Goal: Transaction & Acquisition: Subscribe to service/newsletter

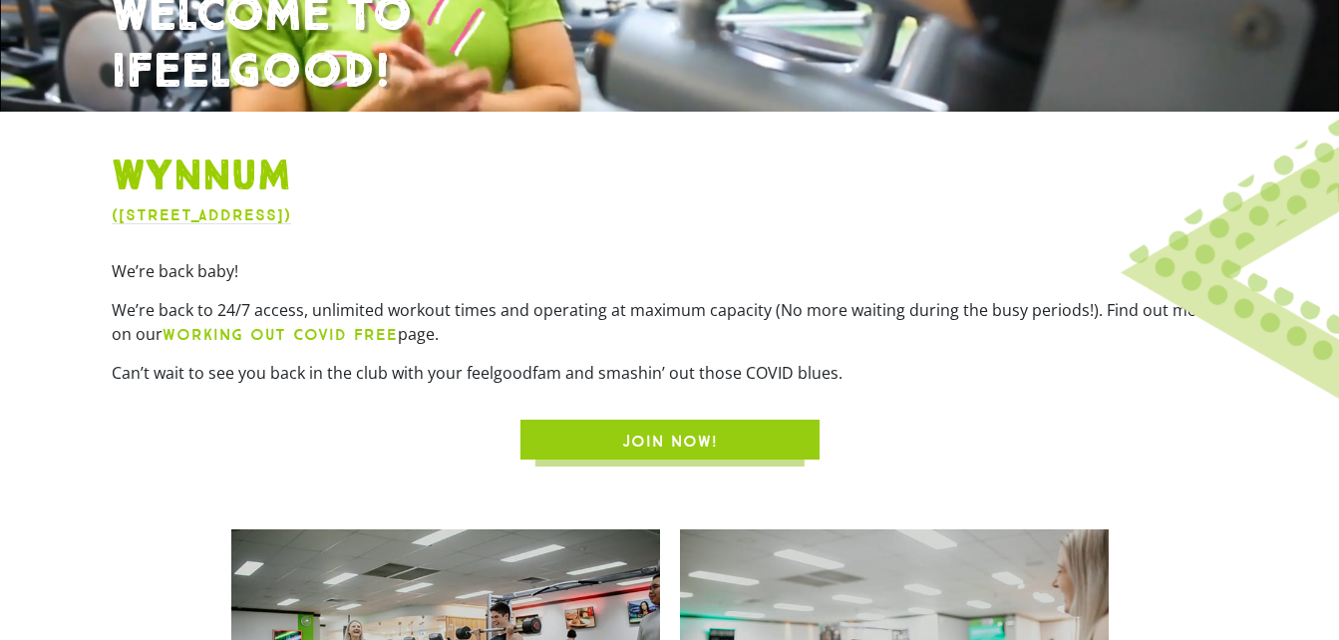
scroll to position [402, 0]
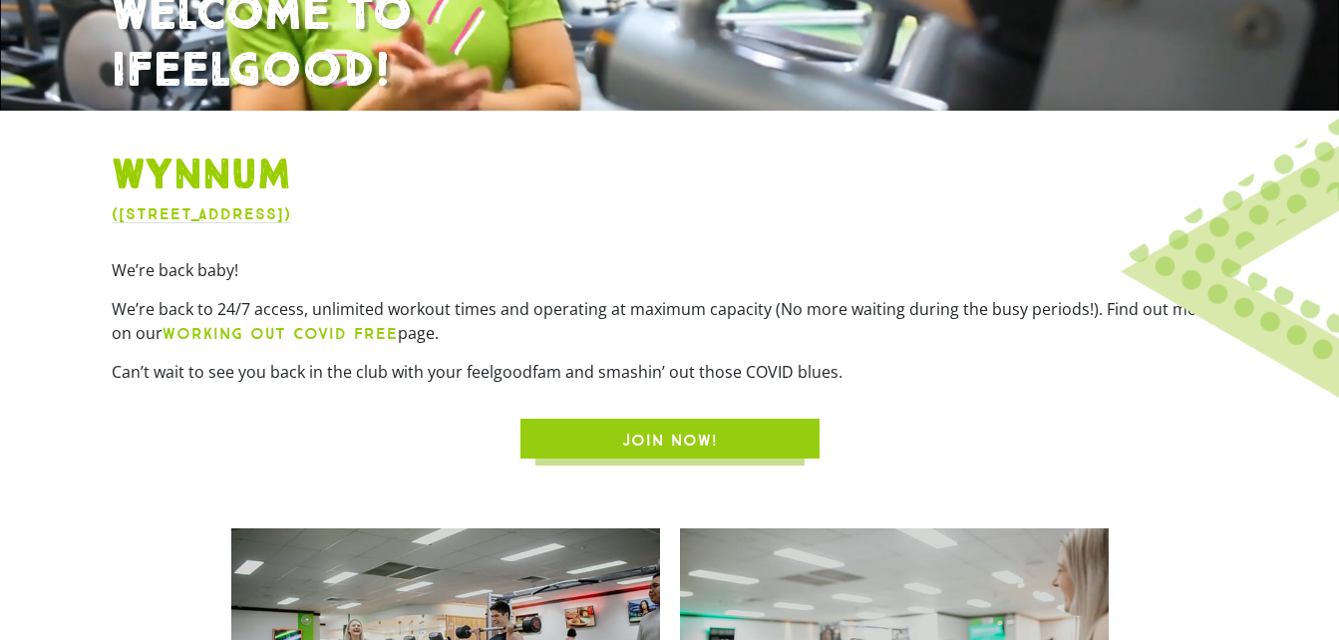
click at [594, 434] on span "JOIN NOW!" at bounding box center [669, 441] width 203 height 24
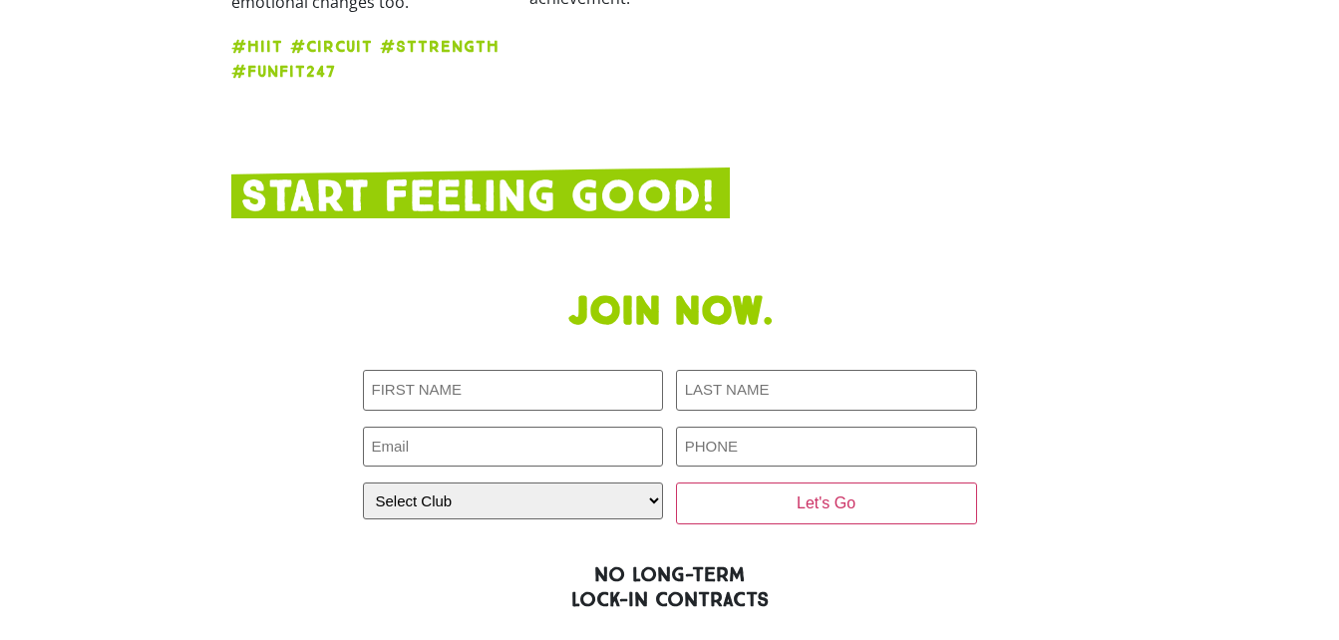
scroll to position [3050, 0]
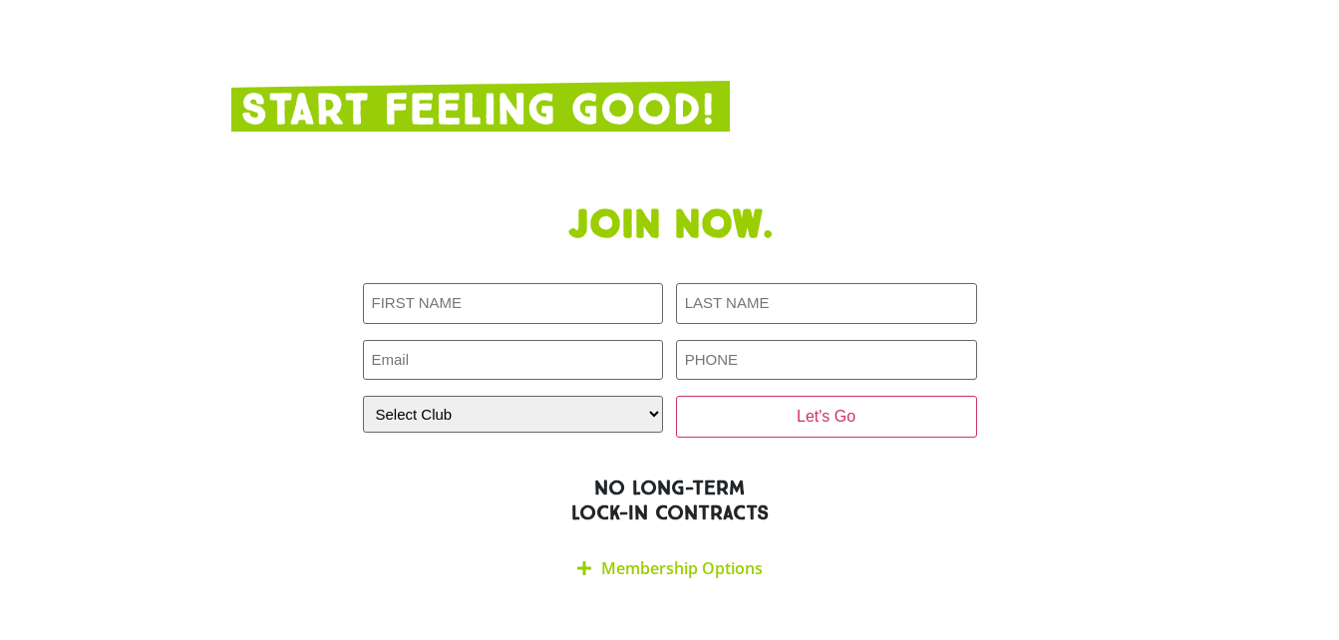
scroll to position [3126, 0]
click at [633, 556] on link "Membership Options" at bounding box center [682, 567] width 162 height 22
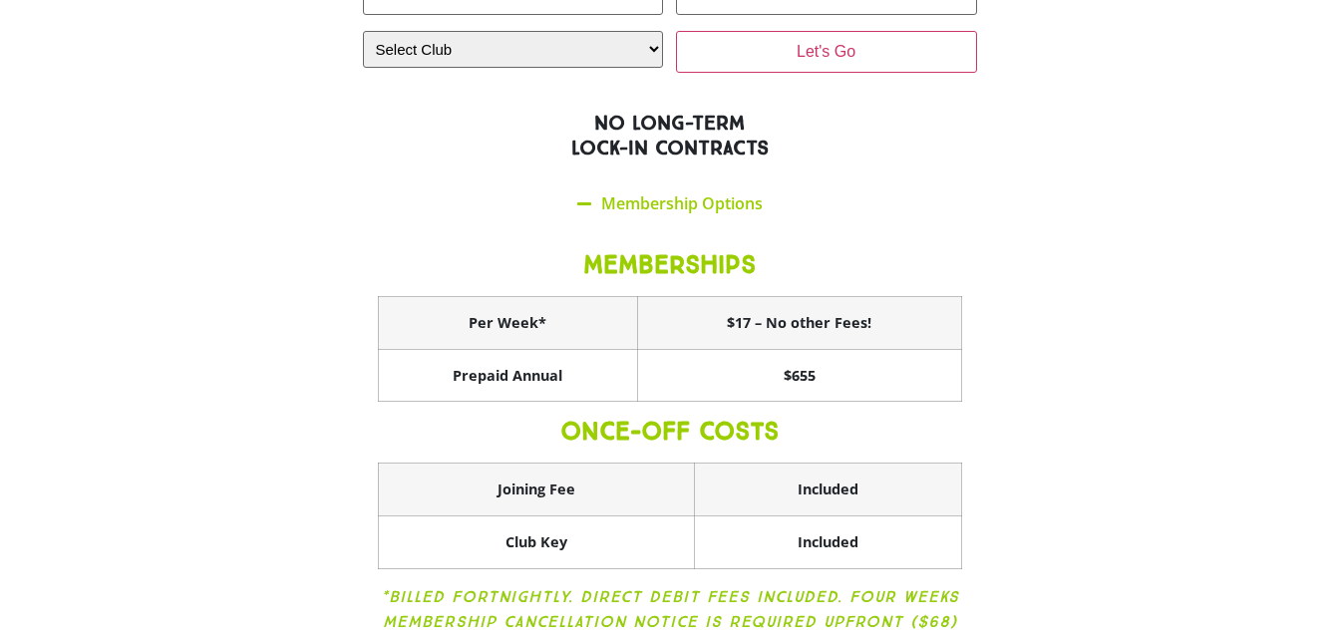
scroll to position [3498, 0]
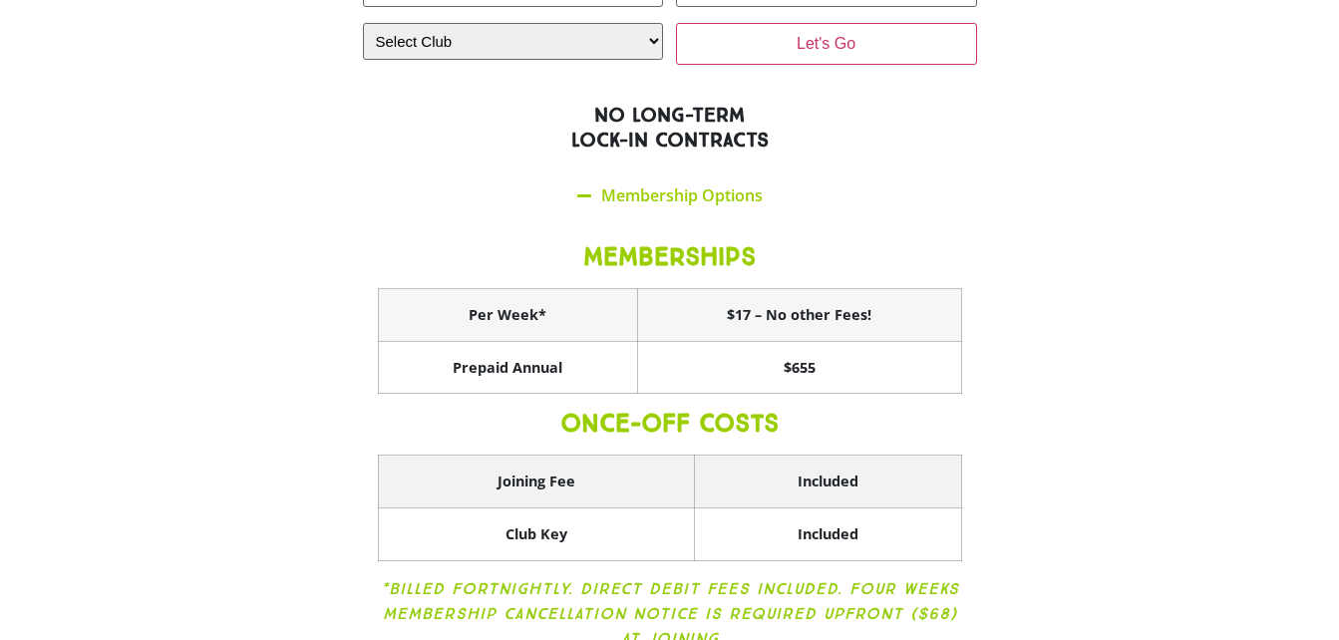
click at [562, 456] on th "Joining Fee" at bounding box center [536, 482] width 316 height 53
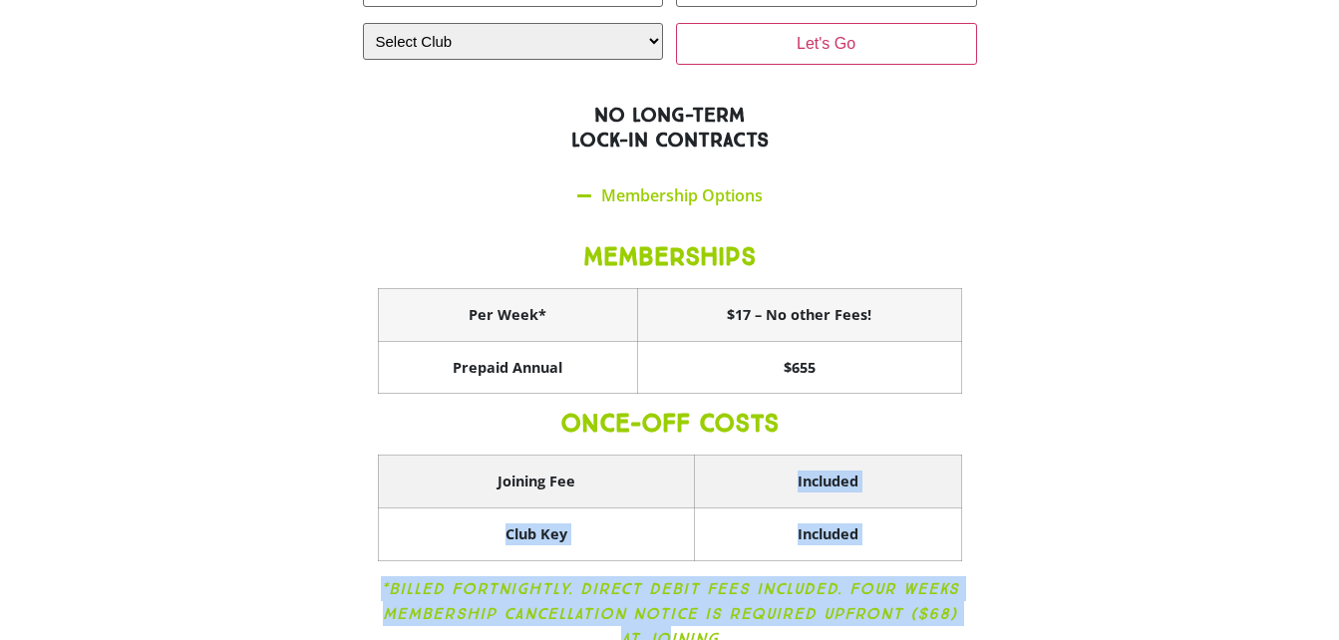
drag, startPoint x: 668, startPoint y: 533, endPoint x: 605, endPoint y: 386, distance: 160.4
click at [605, 386] on div "MEMBERSHIPS Per Week* $17 – No other Fees! Prepaid Annual $655 ONCE-OFF COSTS J…" at bounding box center [670, 449] width 614 height 461
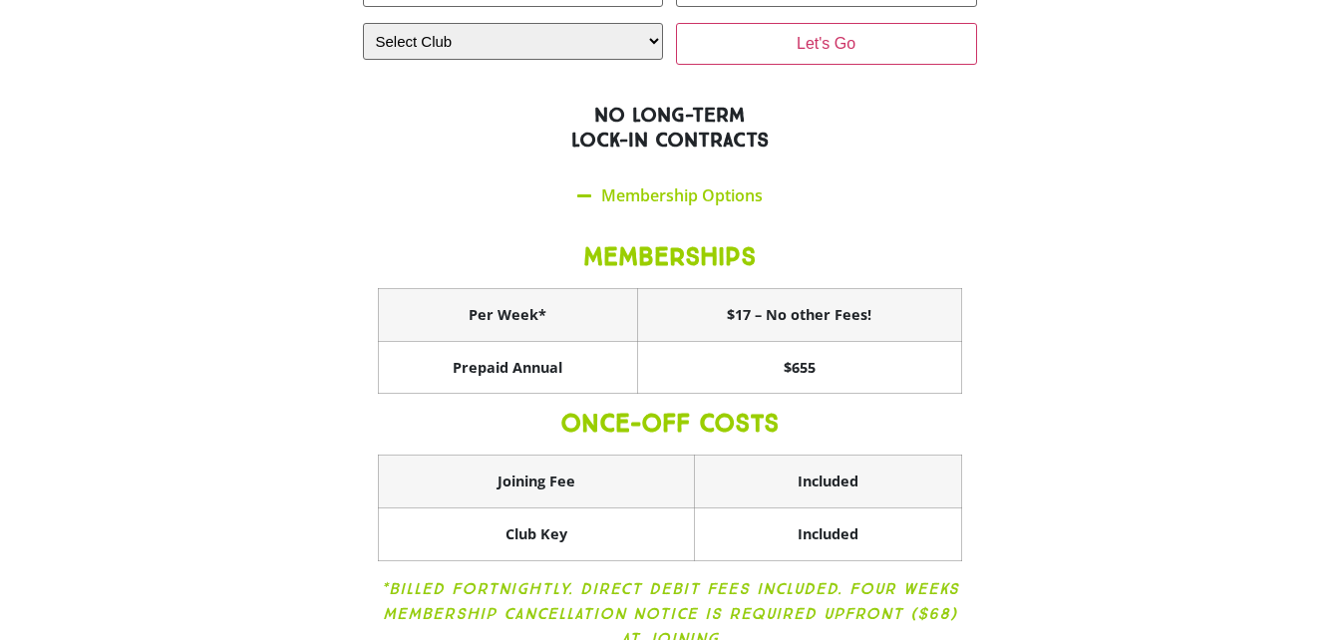
click at [284, 461] on div "Join now. First NAME (Required) LAST NAME (Required) Email (Required) PHONE (Re…" at bounding box center [669, 254] width 897 height 871
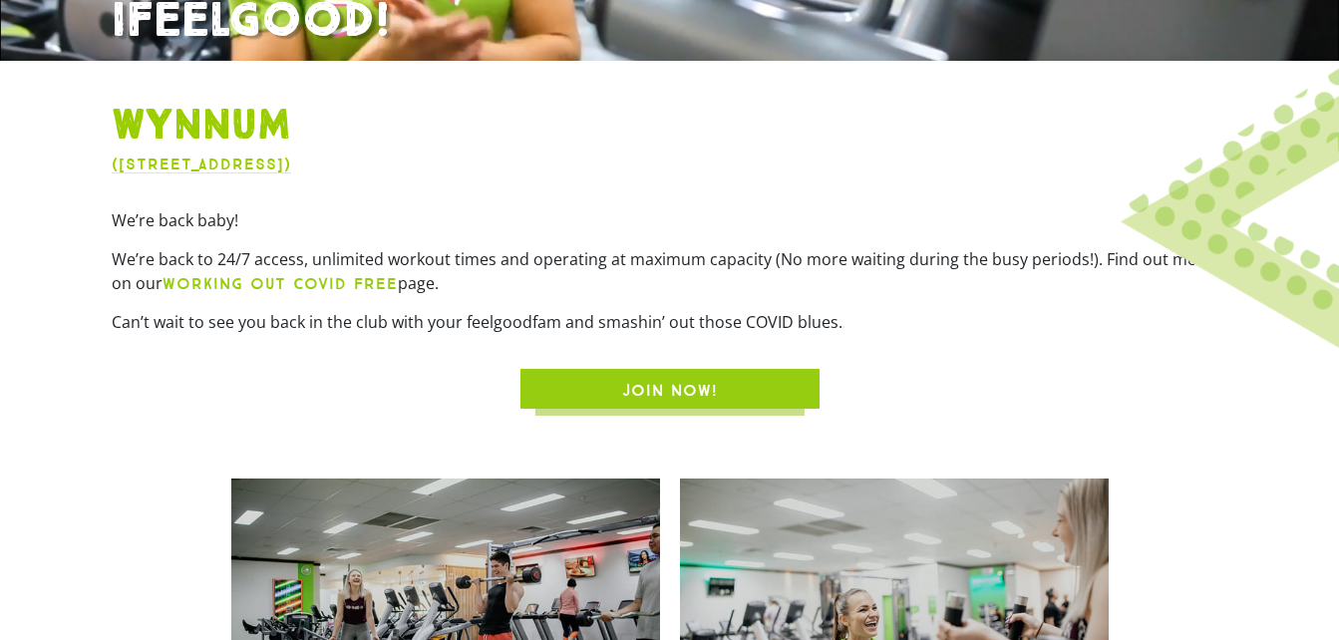
scroll to position [0, 0]
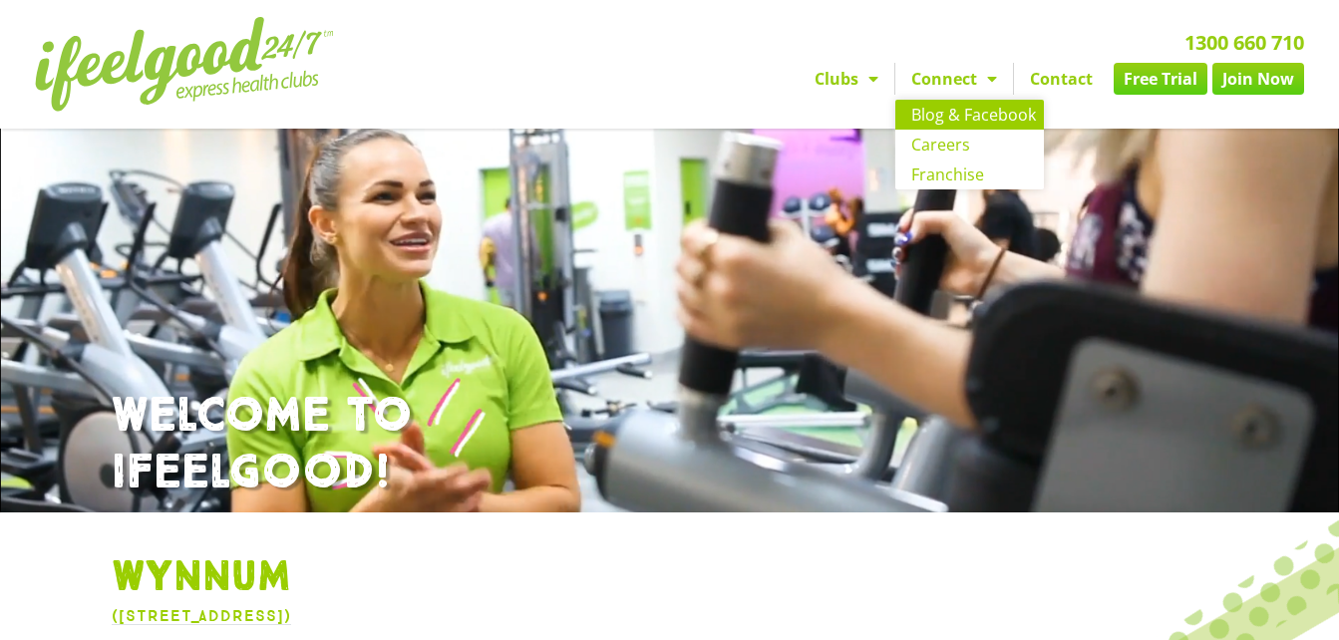
click at [991, 106] on link "Blog & Facebook" at bounding box center [969, 115] width 149 height 30
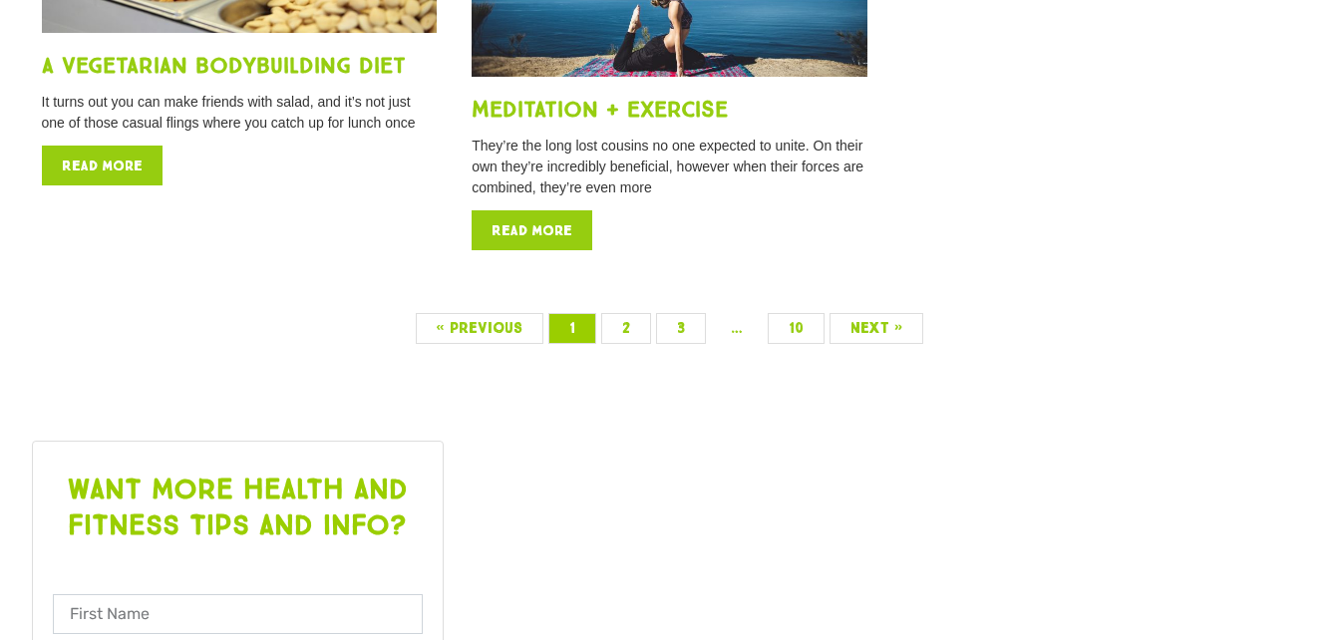
scroll to position [2449, 0]
